Goal: Task Accomplishment & Management: Use online tool/utility

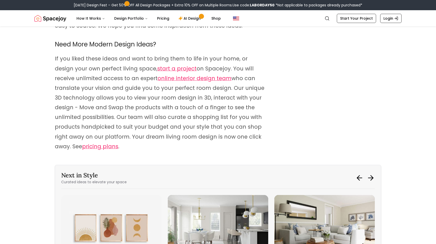
scroll to position [2457, 0]
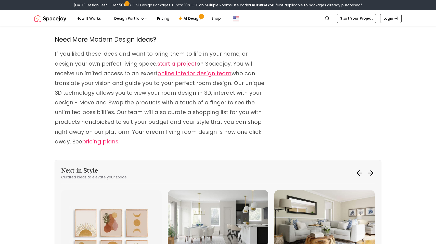
click at [162, 60] on span "start a project" at bounding box center [176, 63] width 39 height 7
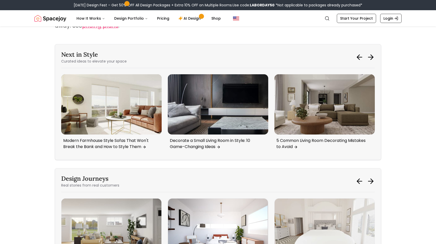
scroll to position [2574, 0]
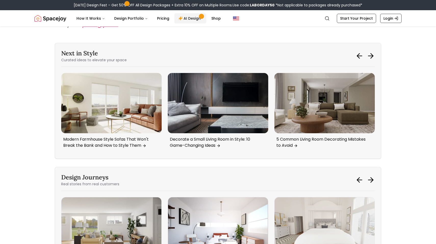
click at [191, 18] on link "AI Design" at bounding box center [191, 18] width 32 height 10
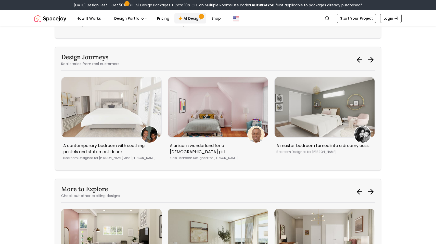
scroll to position [2696, 0]
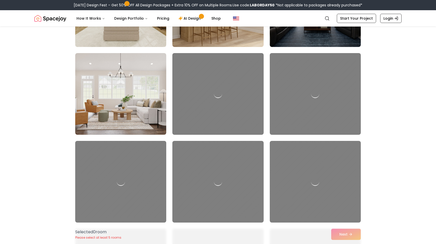
scroll to position [280, 0]
